Goal: Task Accomplishment & Management: Use online tool/utility

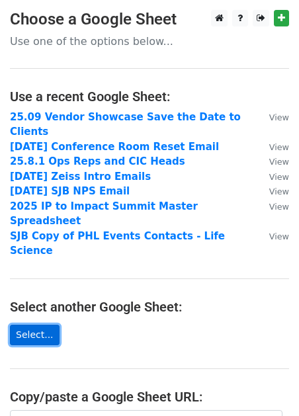
click at [46, 325] on link "Select..." at bounding box center [35, 335] width 50 height 21
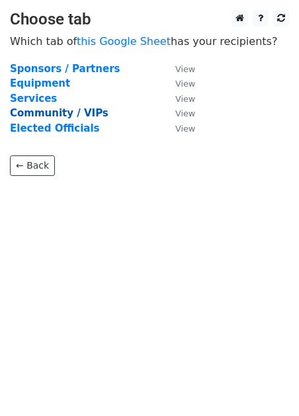
click at [54, 114] on strong "Community / VIPs" at bounding box center [59, 113] width 99 height 12
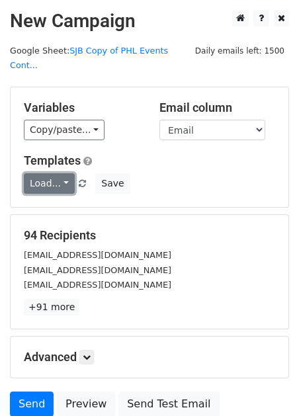
click at [62, 173] on link "Load..." at bounding box center [49, 183] width 51 height 21
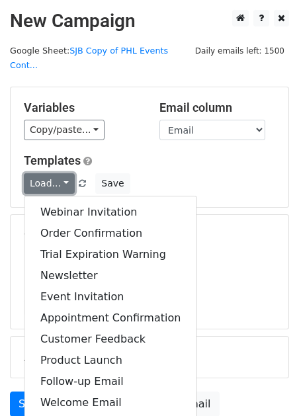
click at [62, 173] on link "Load..." at bounding box center [49, 183] width 51 height 21
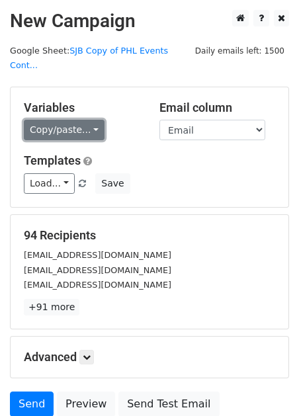
click at [80, 120] on link "Copy/paste..." at bounding box center [64, 130] width 81 height 21
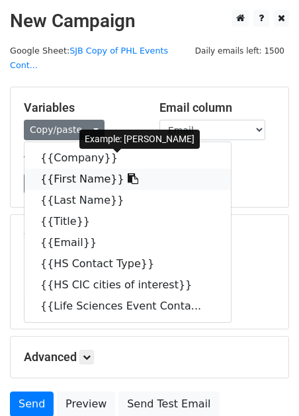
click at [83, 169] on link "{{First Name}}" at bounding box center [127, 179] width 207 height 21
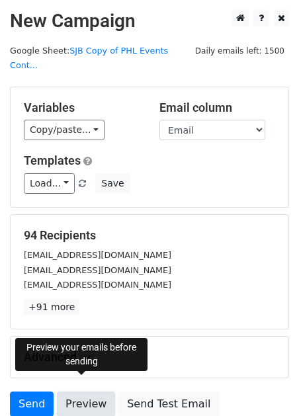
click at [88, 394] on link "Preview" at bounding box center [86, 404] width 58 height 25
click at [87, 396] on link "Preview" at bounding box center [86, 404] width 58 height 25
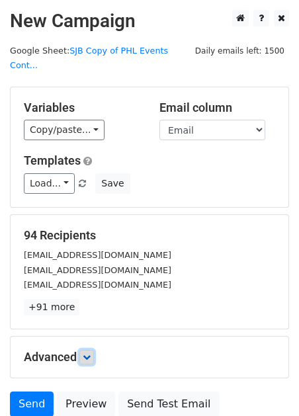
click at [91, 354] on icon at bounding box center [87, 358] width 8 height 8
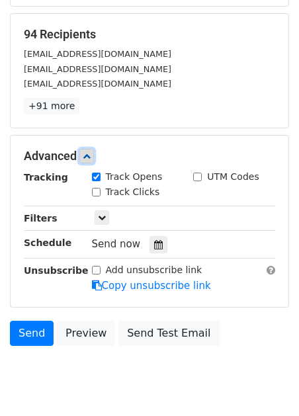
scroll to position [226, 0]
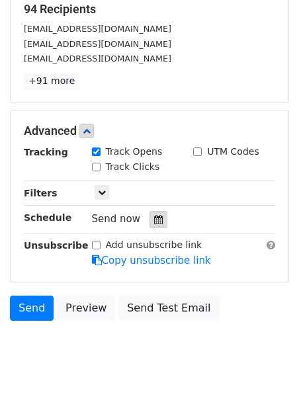
click at [155, 215] on icon at bounding box center [158, 219] width 9 height 9
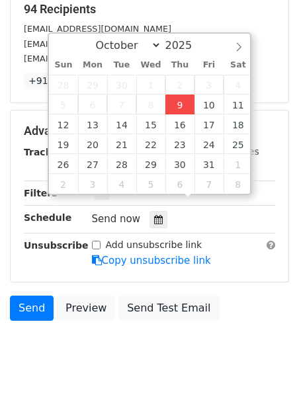
type input "2025-10-09 15:24"
type input "03"
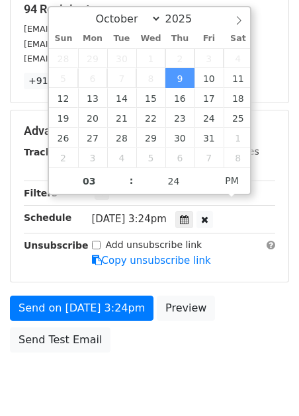
click at [182, 211] on div "Thu, Oct 9, 3:24pm 2025-10-09 15:24" at bounding box center [170, 220] width 156 height 18
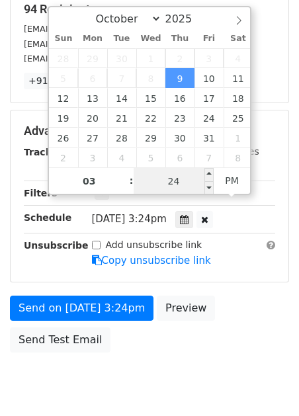
click at [175, 183] on input "24" at bounding box center [174, 181] width 81 height 26
type input "30"
type input "2025-10-09 15:30"
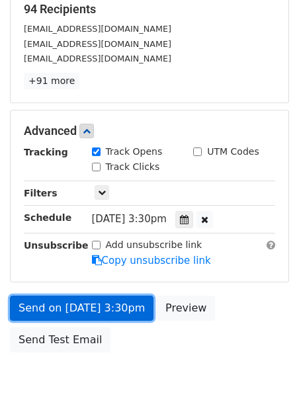
click at [117, 296] on link "Send on Oct 9 at 3:30pm" at bounding box center [82, 308] width 144 height 25
